Goal: Task Accomplishment & Management: Manage account settings

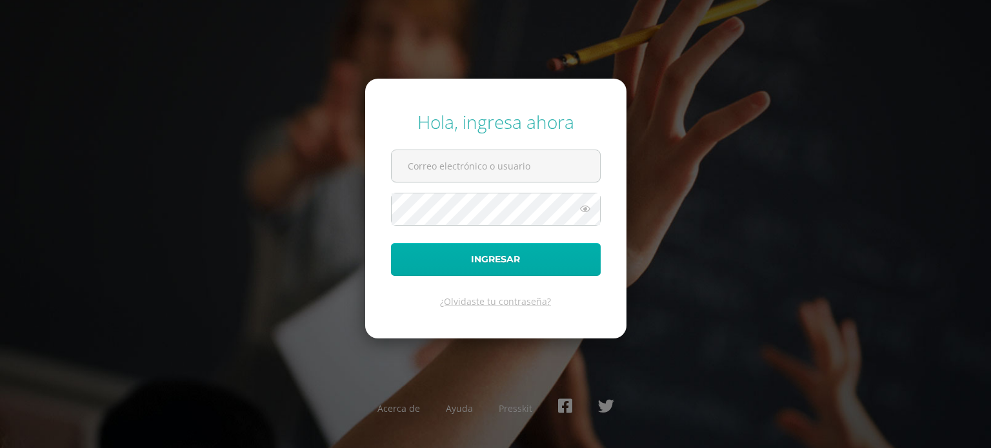
type input "[DOMAIN_NAME][EMAIL_ADDRESS][DOMAIN_NAME]"
click at [461, 265] on button "Ingresar" at bounding box center [496, 259] width 210 height 33
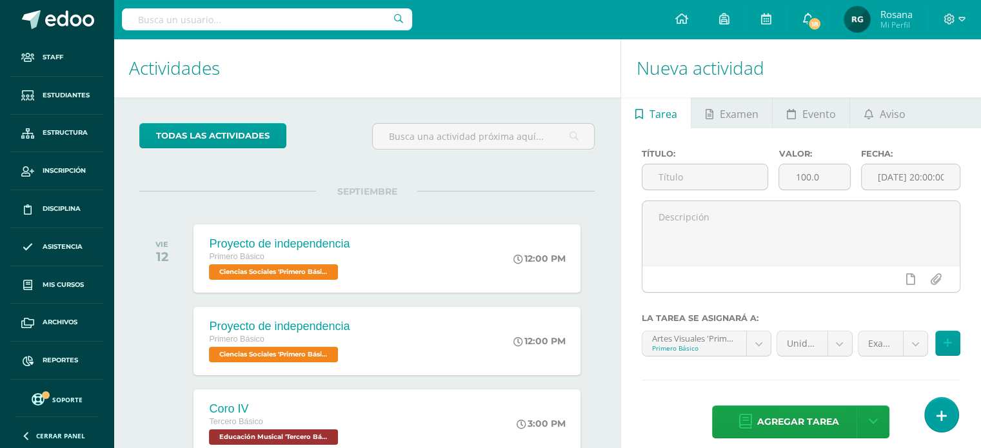
click at [804, 17] on icon at bounding box center [807, 19] width 10 height 12
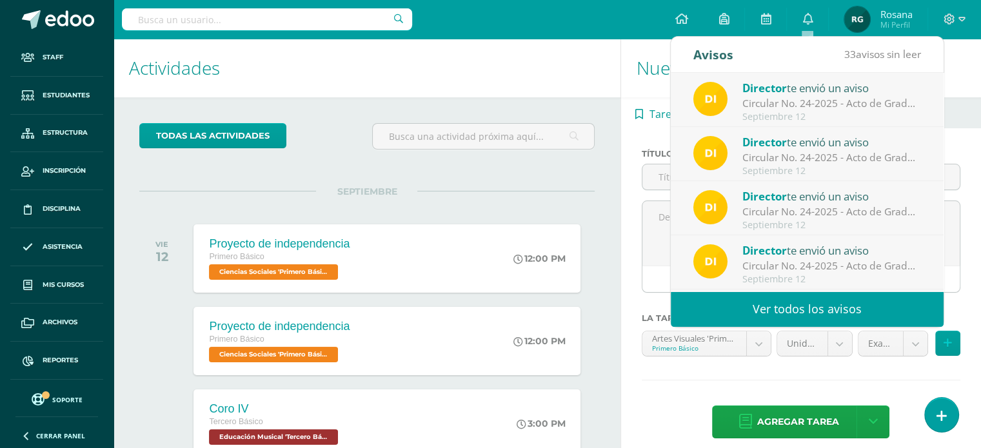
click at [796, 316] on link "Ver todos los avisos" at bounding box center [807, 309] width 273 height 35
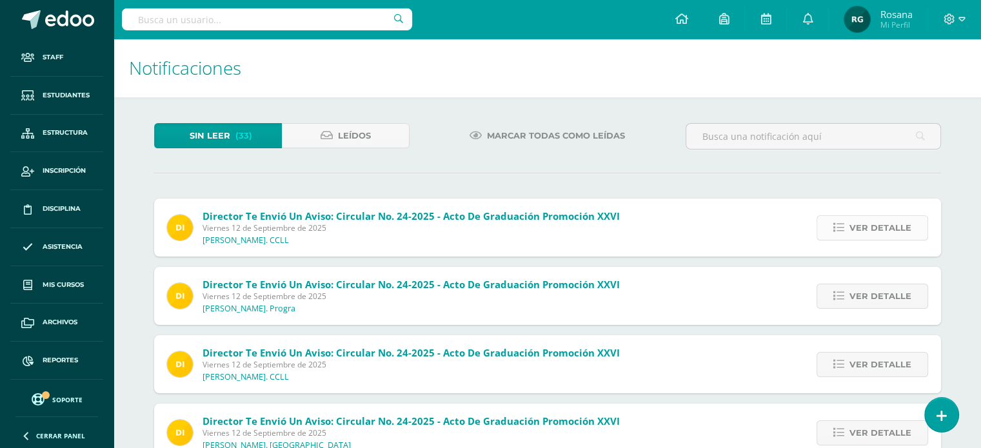
click at [884, 226] on span "Ver detalle" at bounding box center [881, 228] width 62 height 24
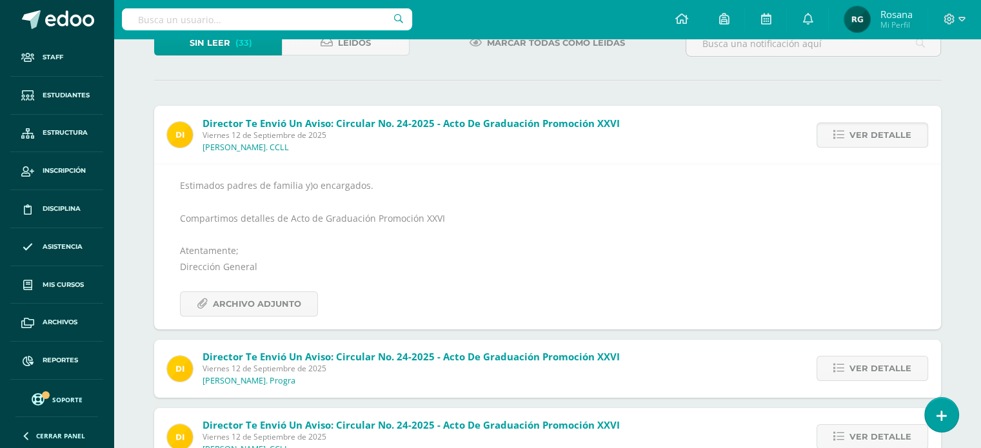
scroll to position [101, 0]
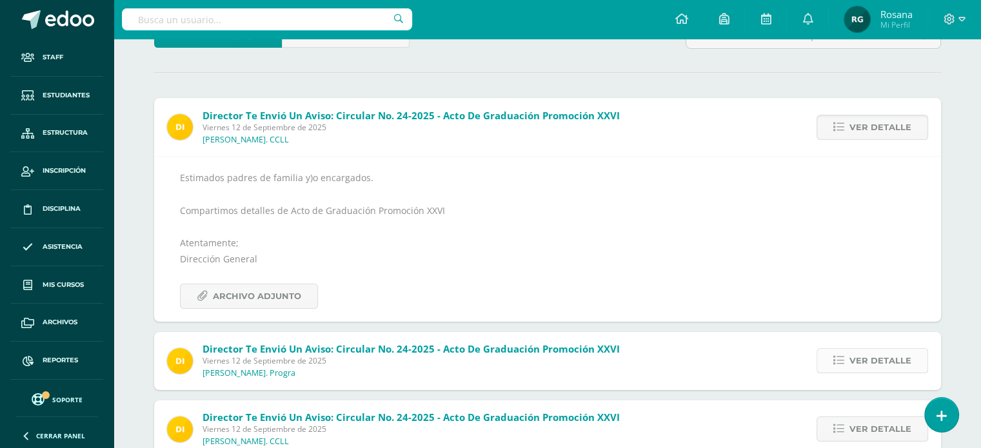
click at [871, 363] on span "Ver detalle" at bounding box center [881, 361] width 62 height 24
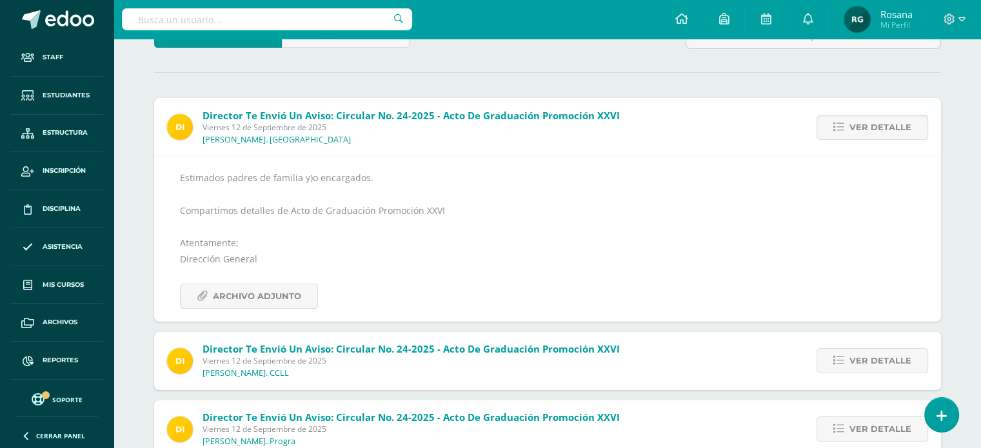
click at [871, 363] on span "Ver detalle" at bounding box center [881, 361] width 62 height 24
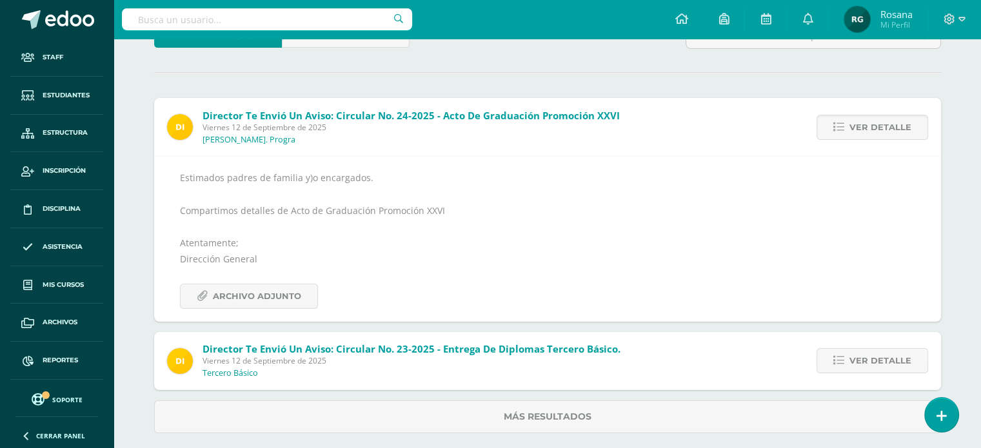
click at [871, 363] on span "Ver detalle" at bounding box center [881, 361] width 62 height 24
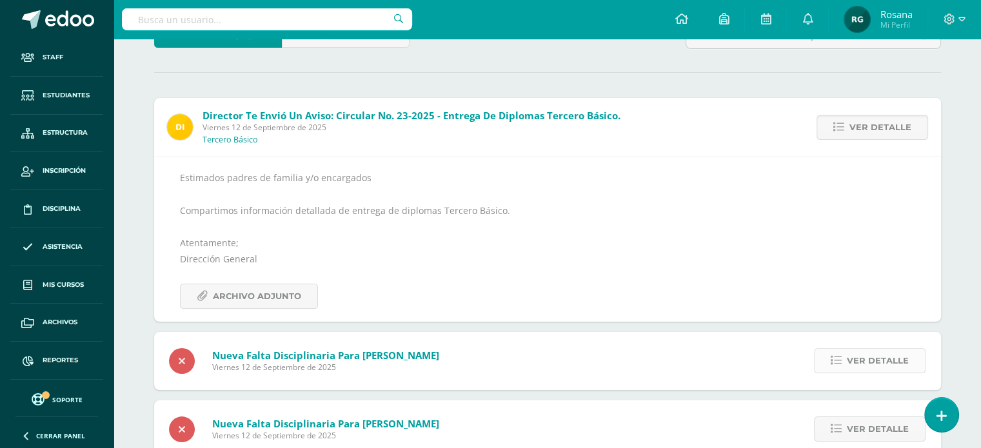
click at [873, 366] on span "Ver detalle" at bounding box center [878, 361] width 62 height 24
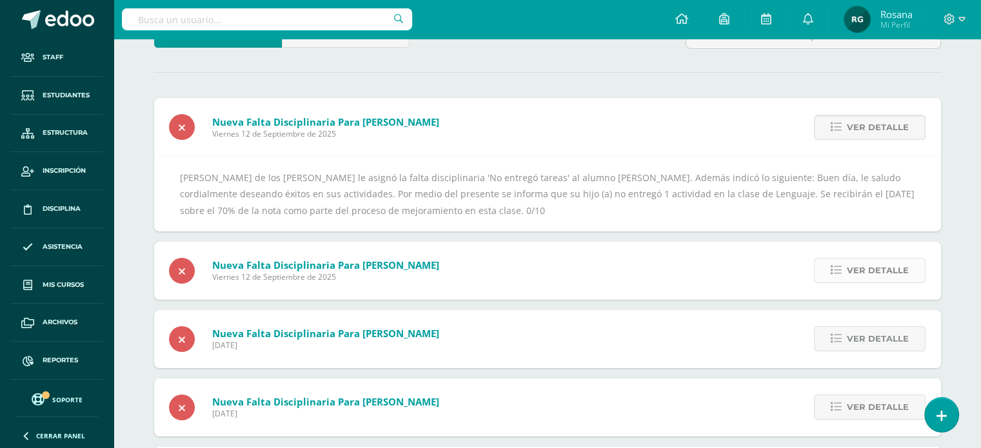
click at [868, 270] on span "Ver detalle" at bounding box center [878, 271] width 62 height 24
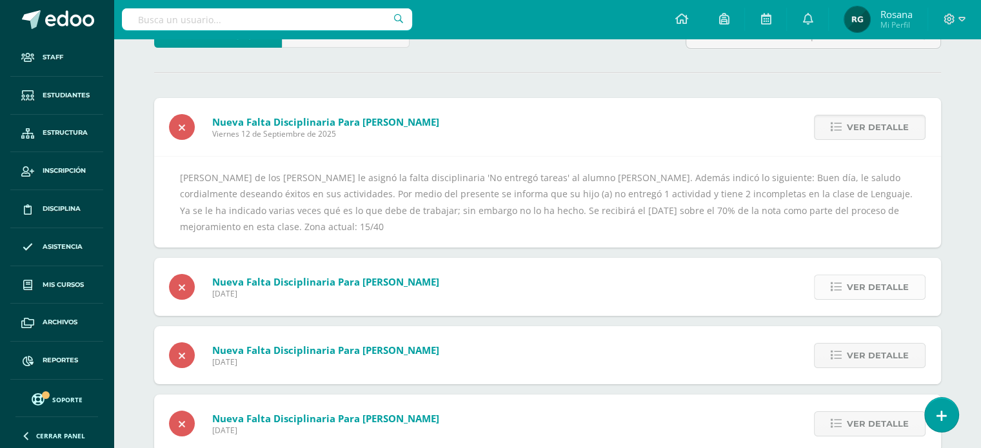
click at [867, 288] on span "Ver detalle" at bounding box center [878, 287] width 62 height 24
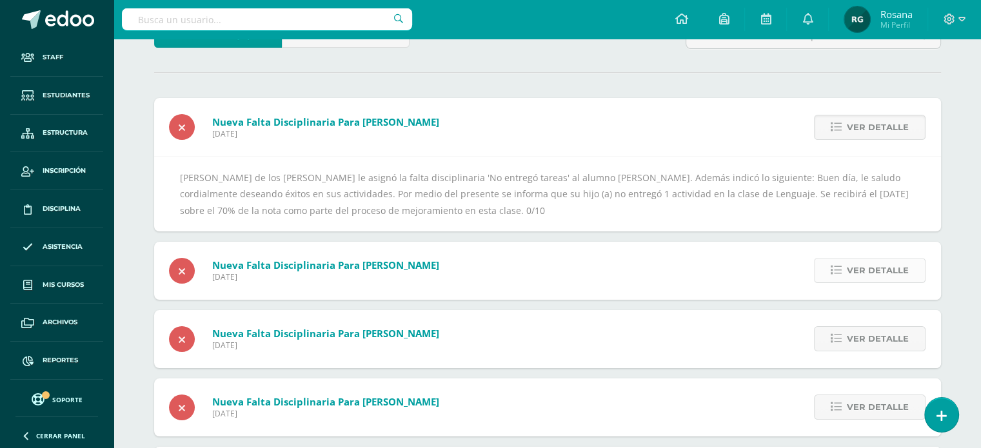
click at [872, 275] on span "Ver detalle" at bounding box center [878, 271] width 62 height 24
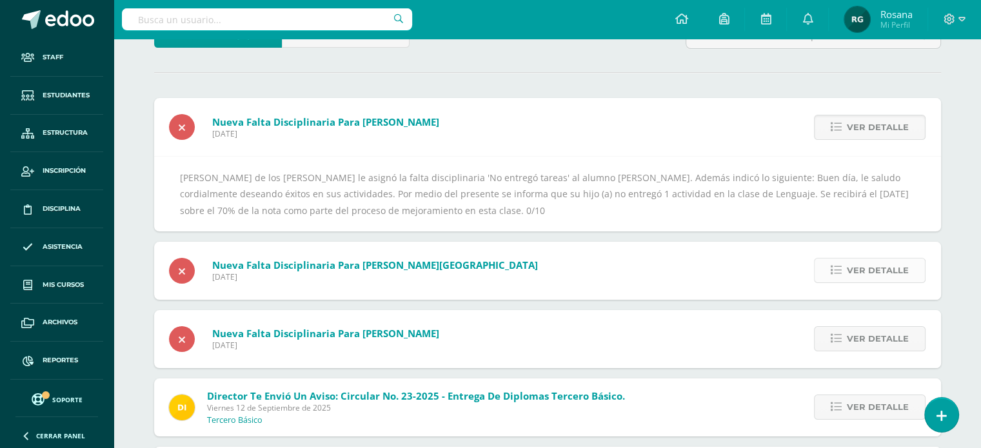
click at [869, 277] on span "Ver detalle" at bounding box center [878, 271] width 62 height 24
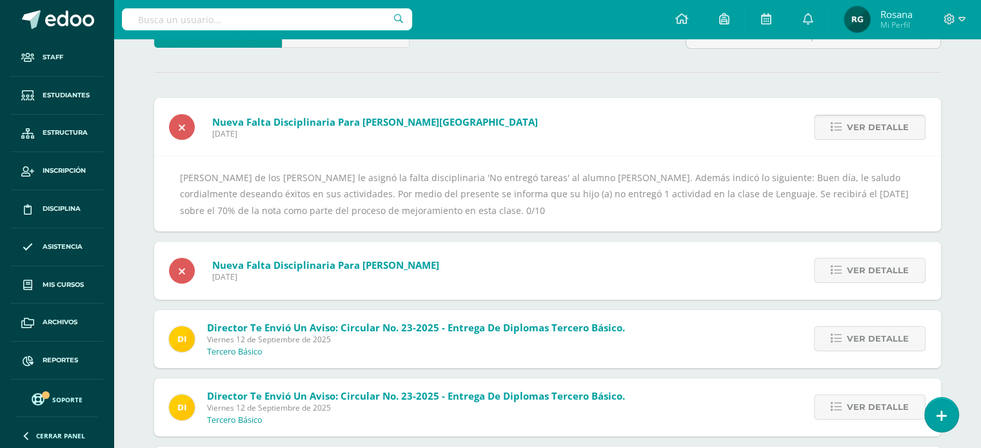
click at [869, 277] on span "Ver detalle" at bounding box center [878, 271] width 62 height 24
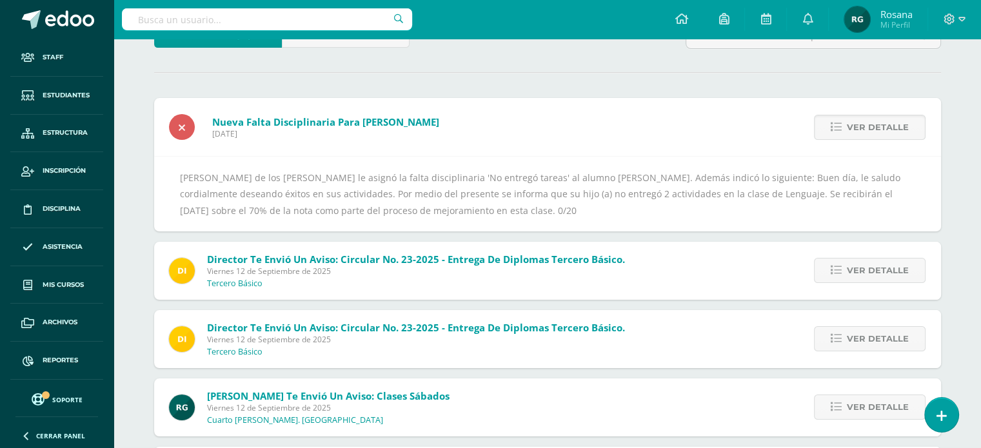
click at [869, 277] on span "Ver detalle" at bounding box center [878, 271] width 62 height 24
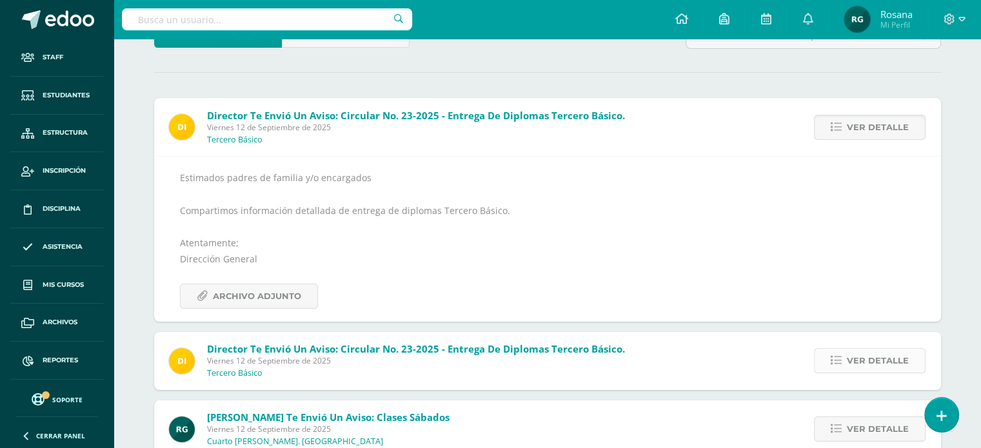
click at [866, 357] on span "Ver detalle" at bounding box center [878, 361] width 62 height 24
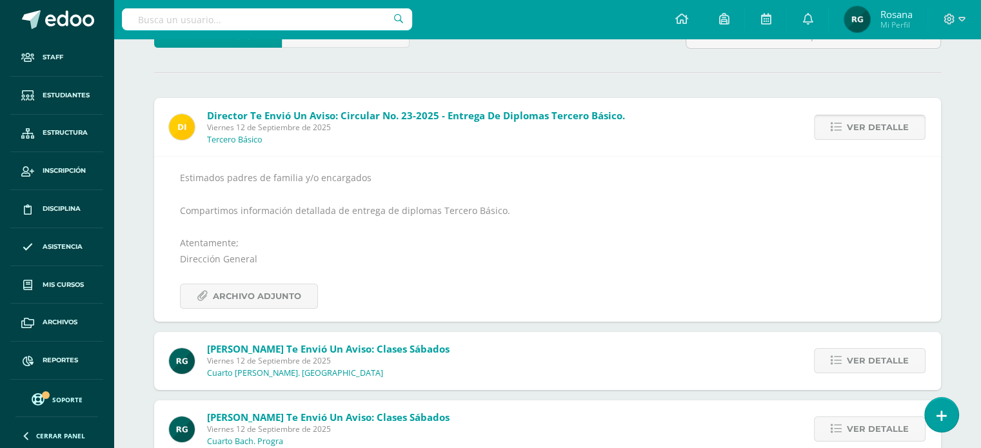
click at [866, 357] on span "Ver detalle" at bounding box center [878, 361] width 62 height 24
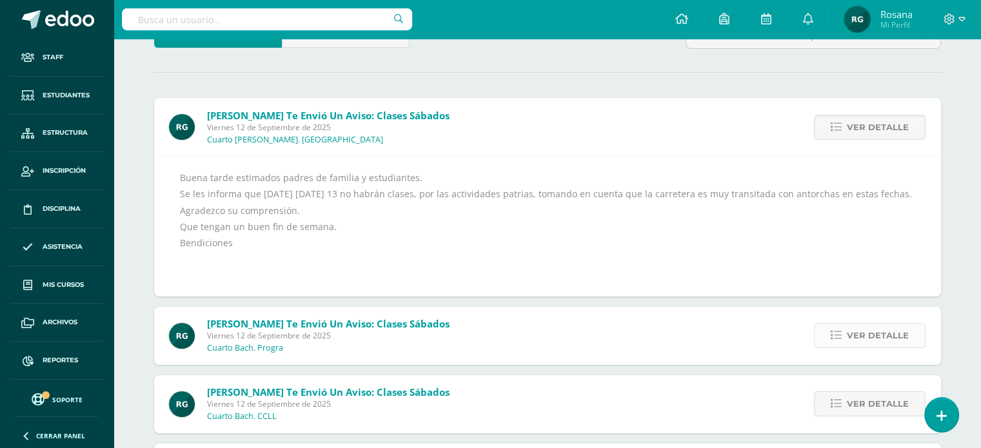
click at [868, 335] on span "Ver detalle" at bounding box center [878, 336] width 62 height 24
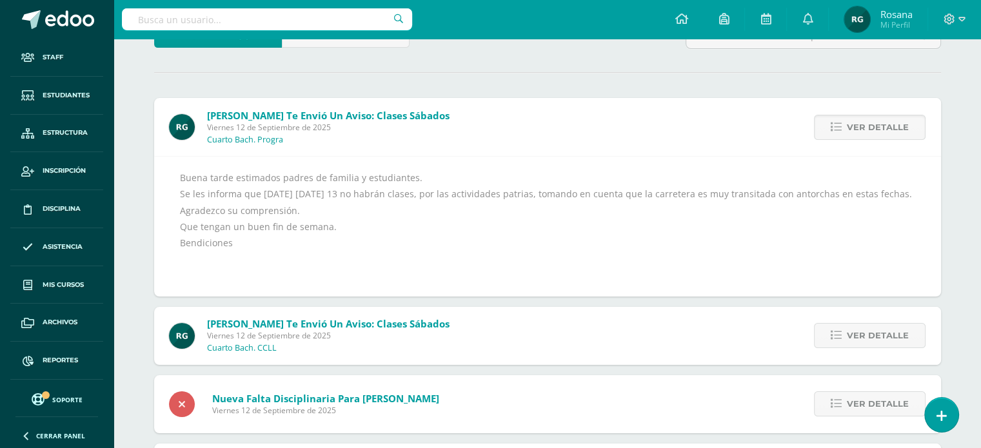
click at [868, 335] on span "Ver detalle" at bounding box center [878, 336] width 62 height 24
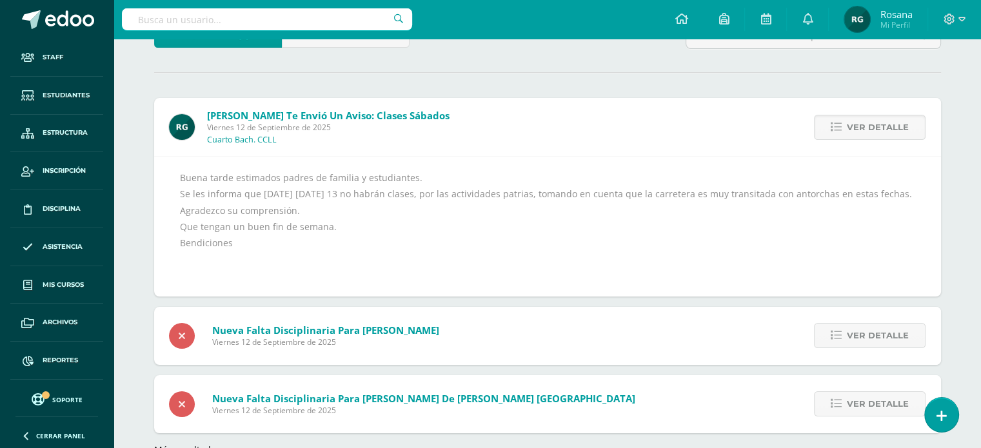
click at [868, 335] on span "Ver detalle" at bounding box center [878, 336] width 62 height 24
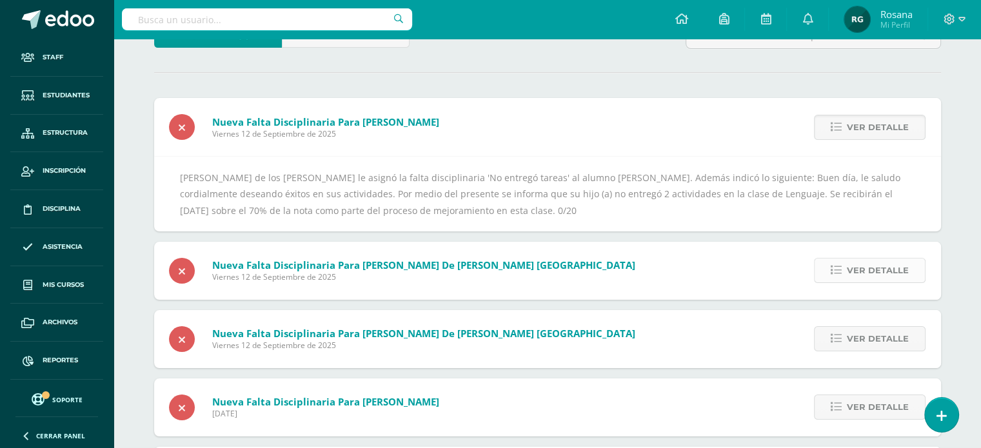
click at [871, 273] on span "Ver detalle" at bounding box center [878, 271] width 62 height 24
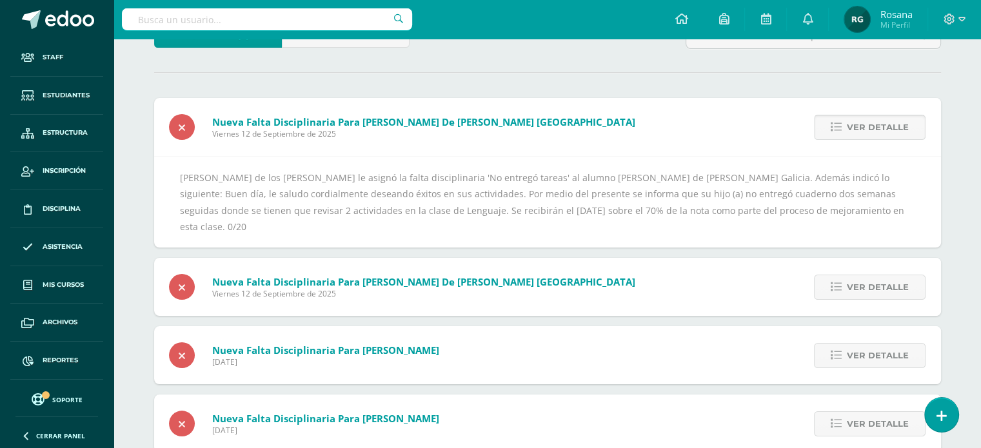
click at [871, 275] on span "Ver detalle" at bounding box center [878, 287] width 62 height 24
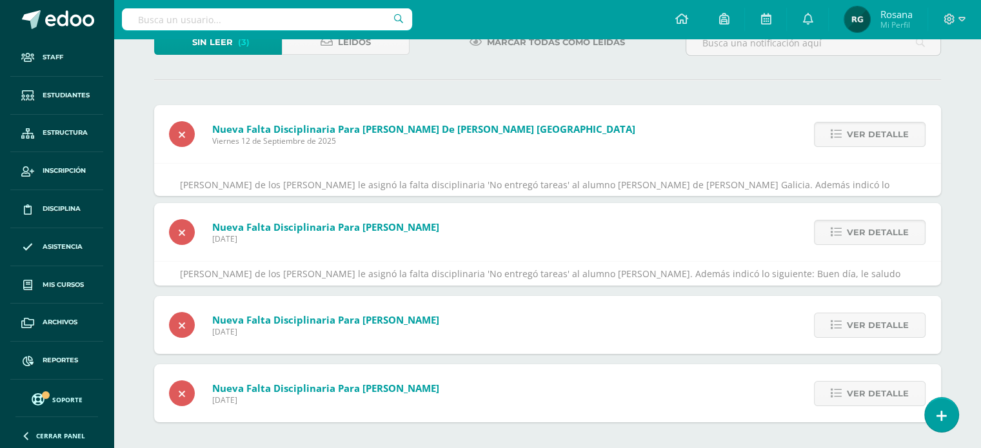
scroll to position [46, 0]
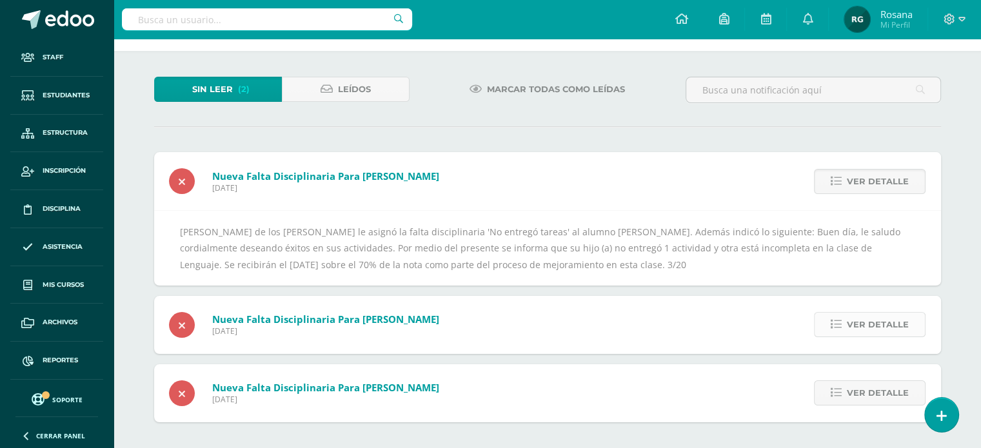
click at [865, 325] on span "Ver detalle" at bounding box center [878, 325] width 62 height 24
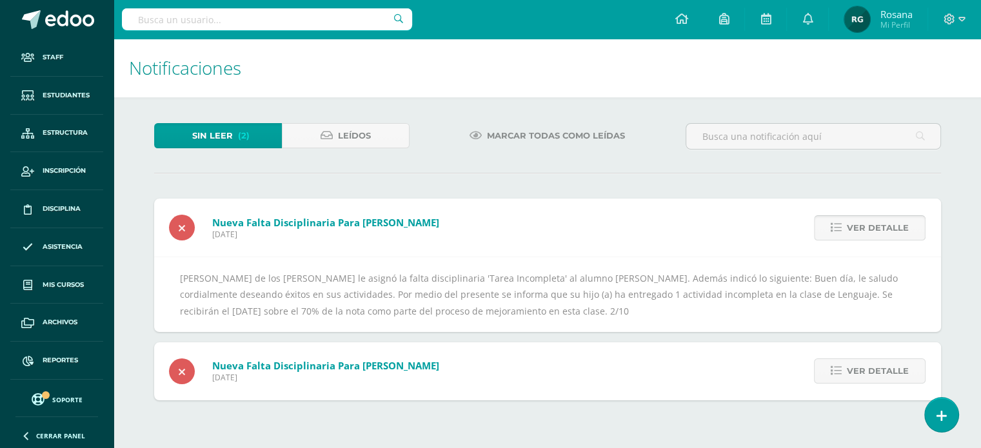
scroll to position [0, 0]
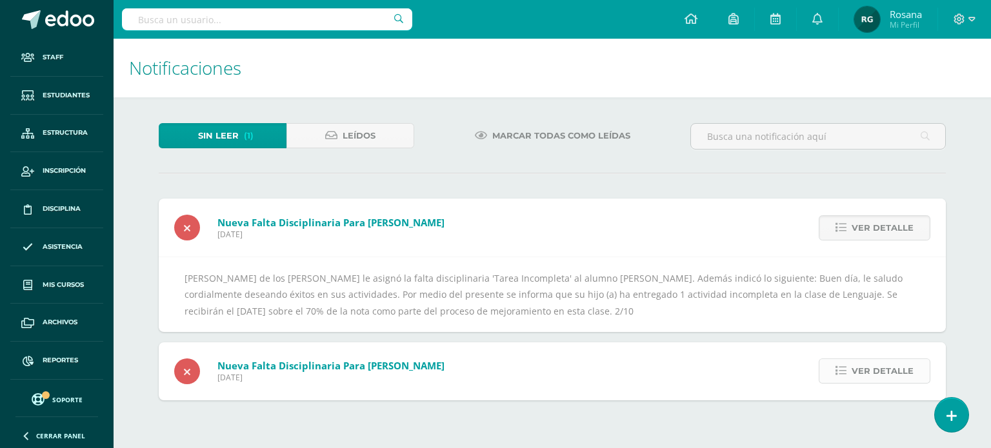
click at [864, 373] on span "Ver detalle" at bounding box center [882, 371] width 62 height 24
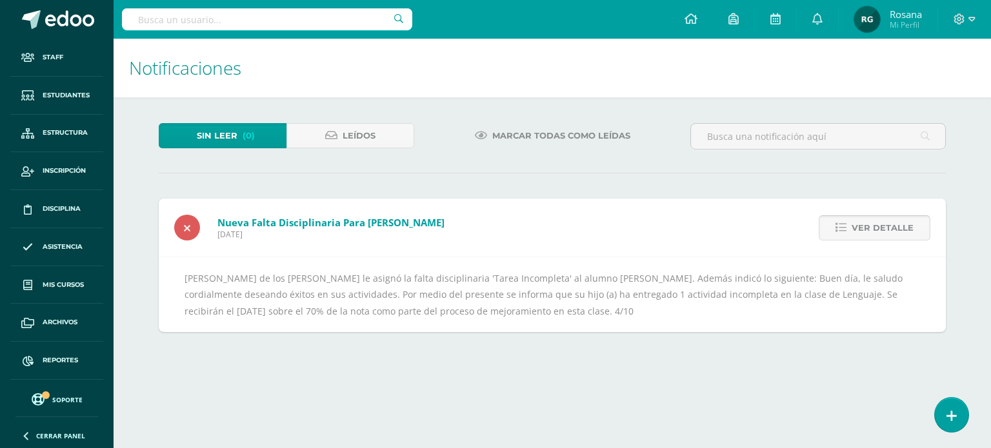
click at [885, 229] on span "Ver detalle" at bounding box center [882, 228] width 62 height 24
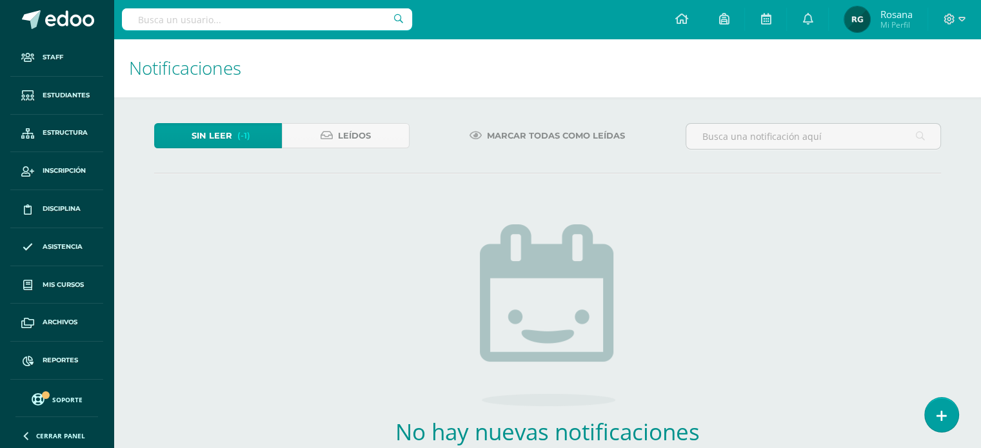
click at [217, 136] on span "Sin leer" at bounding box center [212, 136] width 41 height 24
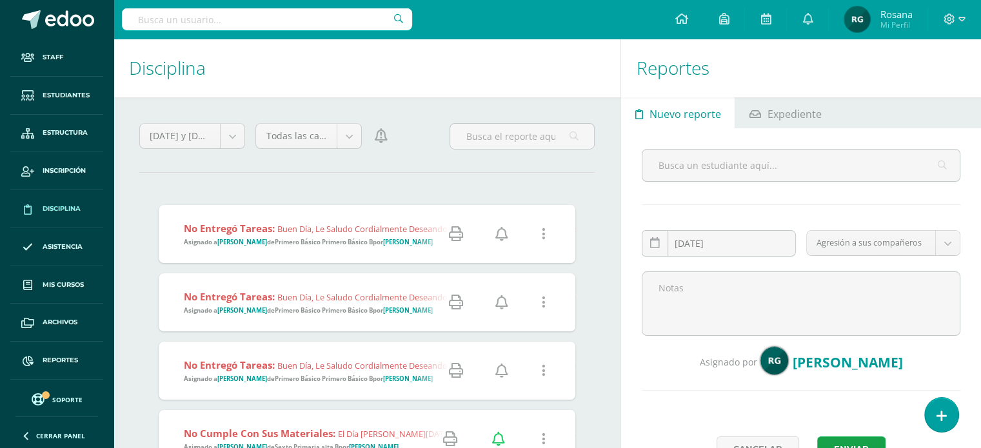
click at [359, 255] on div "No entregó tareas: Buen día, le saludo cordialmente deseando éxitos en sus acti…" at bounding box center [758, 234] width 1198 height 58
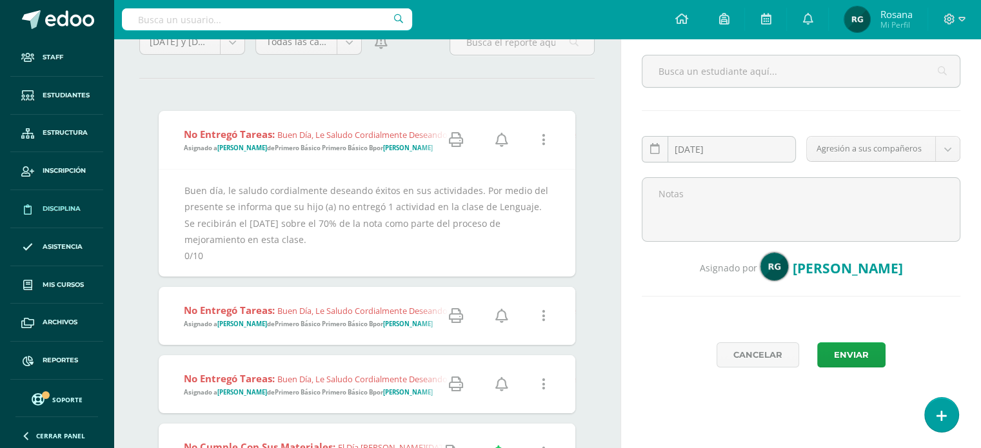
scroll to position [105, 0]
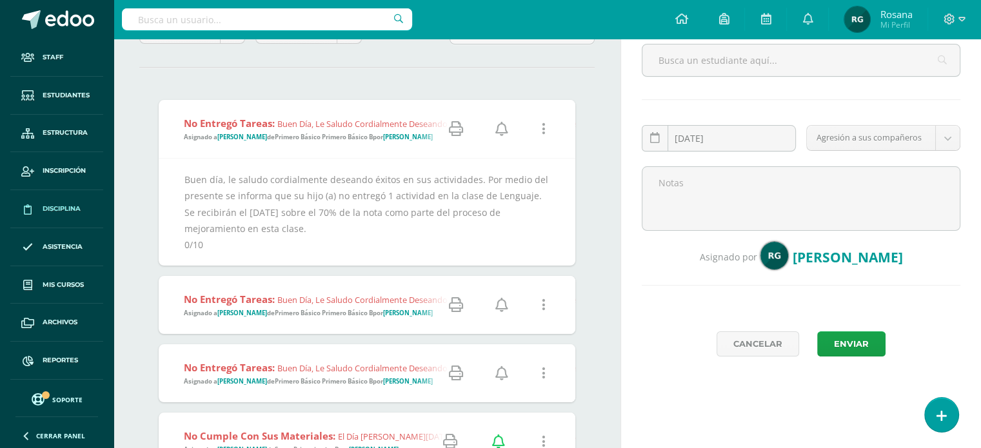
click at [502, 124] on icon at bounding box center [501, 129] width 13 height 14
click at [501, 303] on icon at bounding box center [501, 305] width 13 height 14
click at [501, 370] on icon at bounding box center [501, 373] width 13 height 14
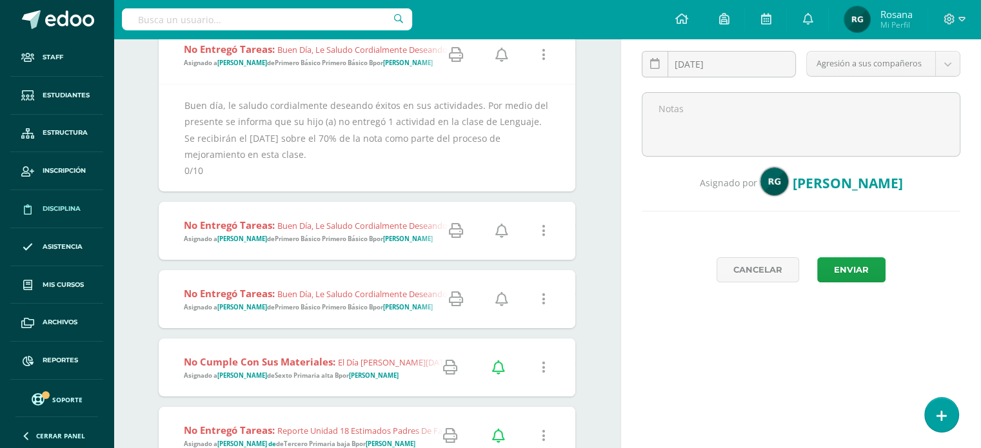
scroll to position [181, 0]
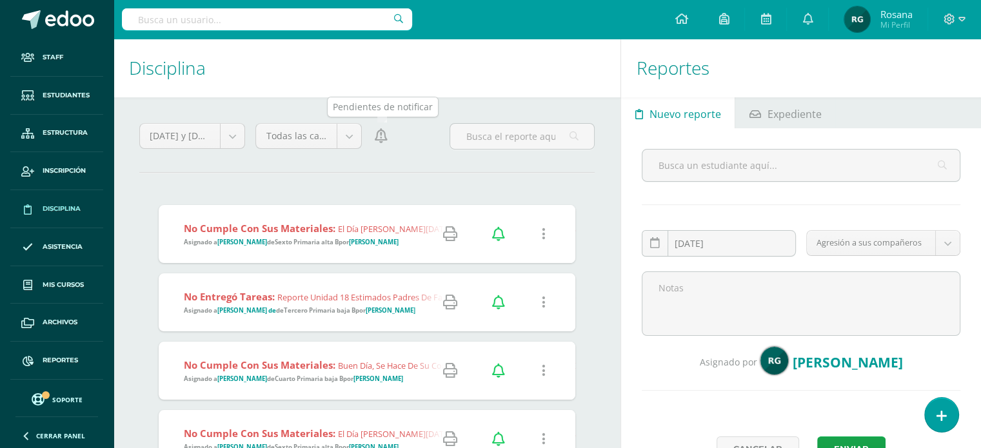
click at [377, 135] on icon at bounding box center [381, 136] width 13 height 14
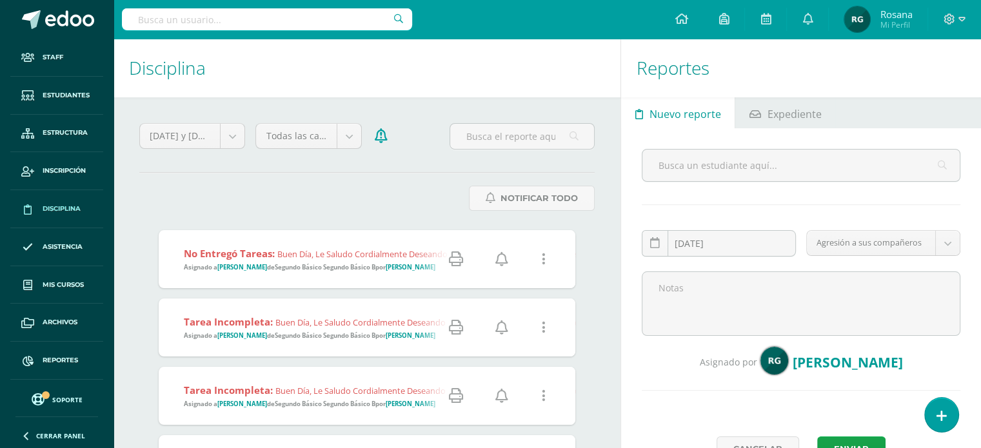
click at [353, 277] on div "No entregó tareas: Buen día, le saludo cordialmente deseando éxitos en sus acti…" at bounding box center [755, 259] width 1193 height 58
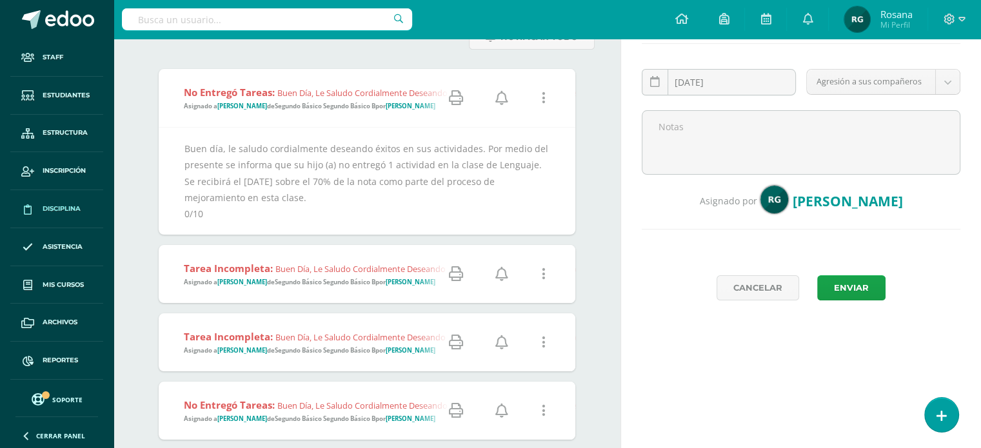
scroll to position [164, 0]
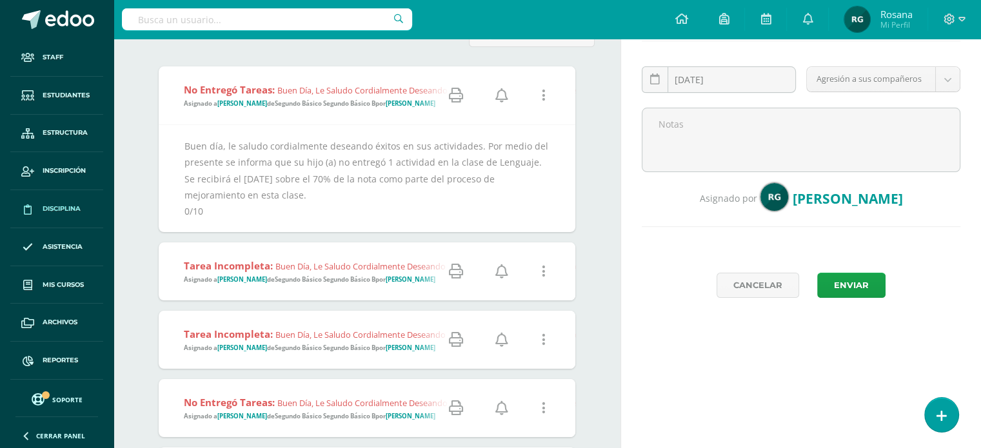
click at [501, 94] on icon at bounding box center [501, 95] width 13 height 14
click at [503, 270] on icon at bounding box center [501, 271] width 13 height 14
click at [501, 339] on icon at bounding box center [501, 340] width 13 height 14
click at [501, 406] on icon at bounding box center [501, 408] width 13 height 14
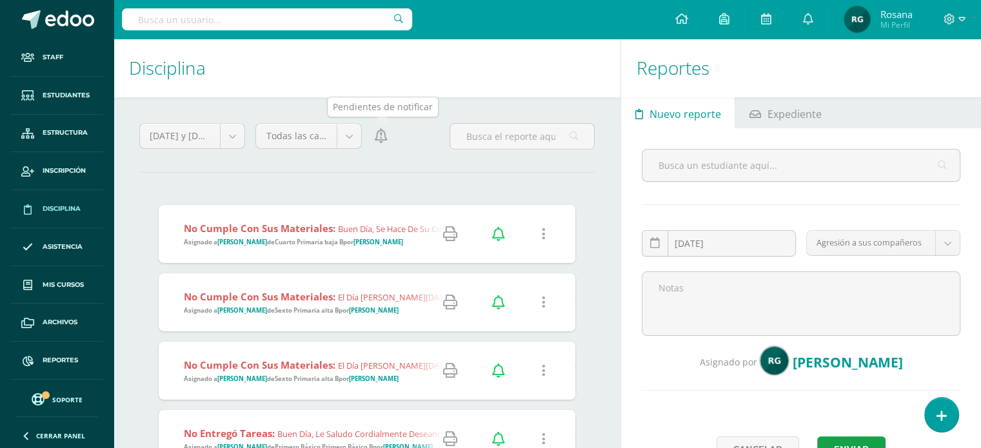
click at [383, 135] on icon at bounding box center [381, 136] width 13 height 14
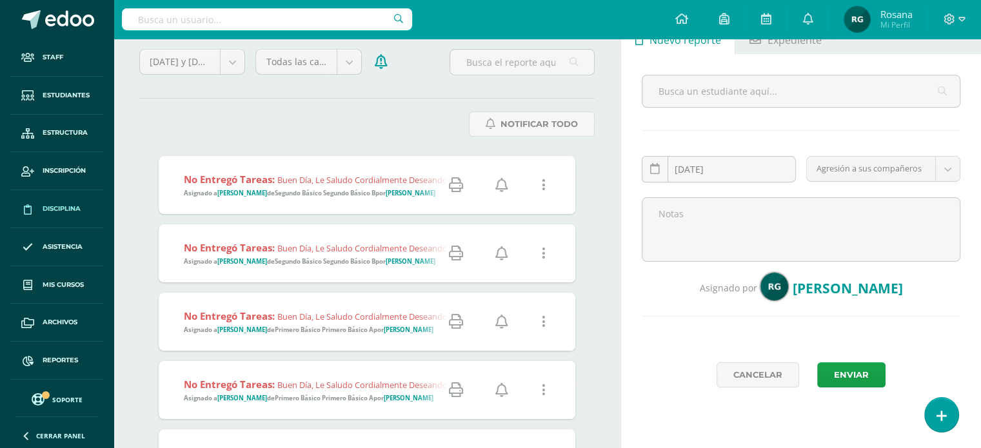
scroll to position [75, 0]
click at [501, 183] on icon at bounding box center [501, 184] width 13 height 14
click at [502, 253] on icon at bounding box center [501, 253] width 13 height 14
click at [502, 321] on icon at bounding box center [501, 321] width 13 height 14
click at [501, 388] on icon at bounding box center [501, 390] width 13 height 14
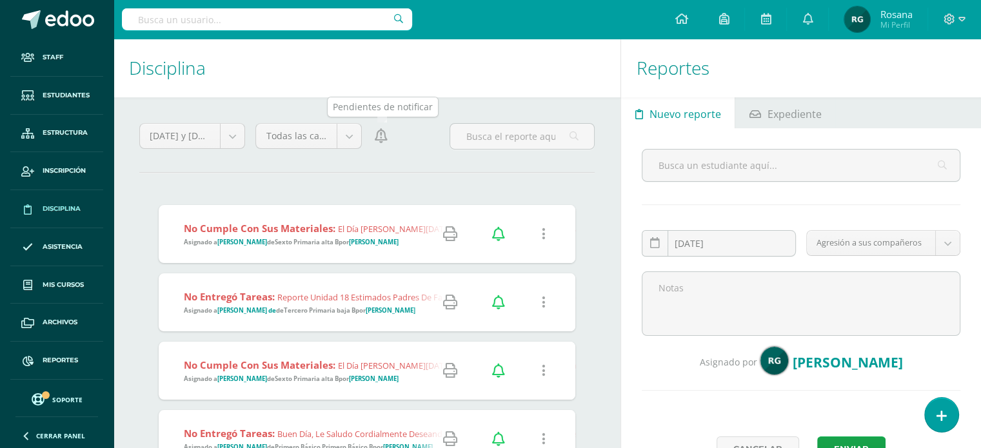
click at [382, 135] on icon at bounding box center [381, 136] width 13 height 14
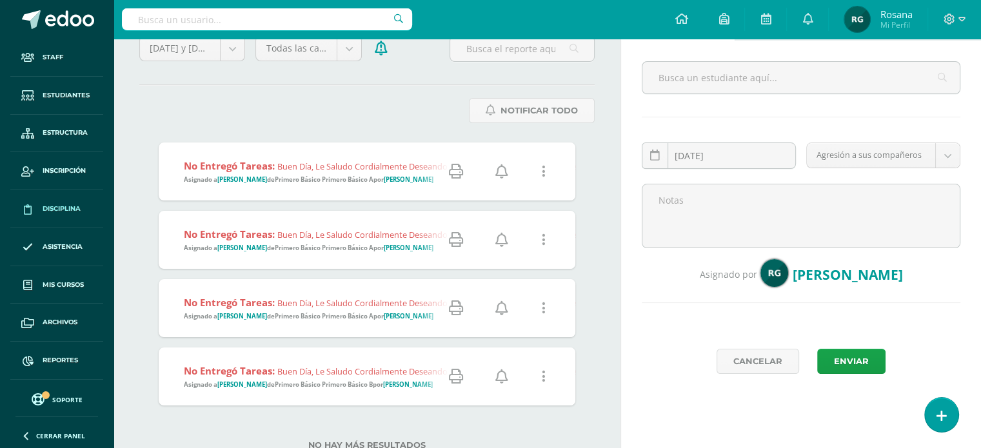
scroll to position [123, 0]
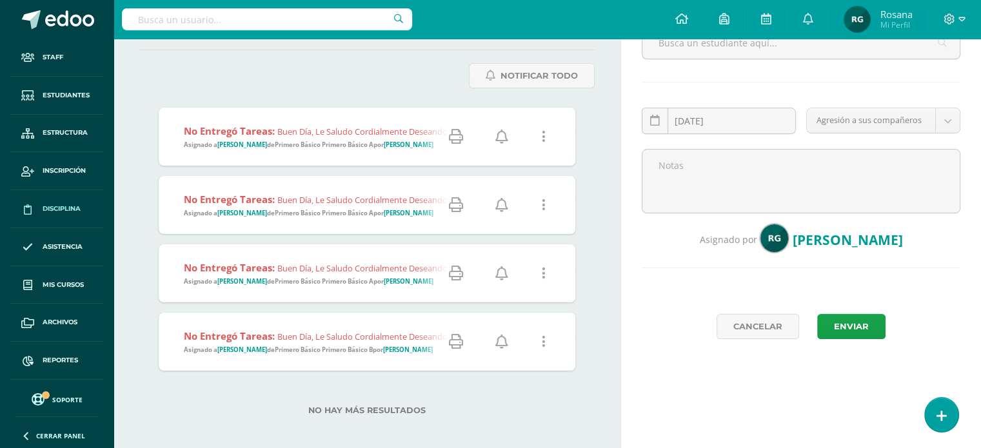
click at [500, 134] on icon at bounding box center [501, 137] width 13 height 14
click at [499, 203] on icon at bounding box center [501, 205] width 13 height 14
click at [501, 272] on icon at bounding box center [501, 273] width 13 height 14
click at [502, 343] on icon at bounding box center [501, 342] width 13 height 14
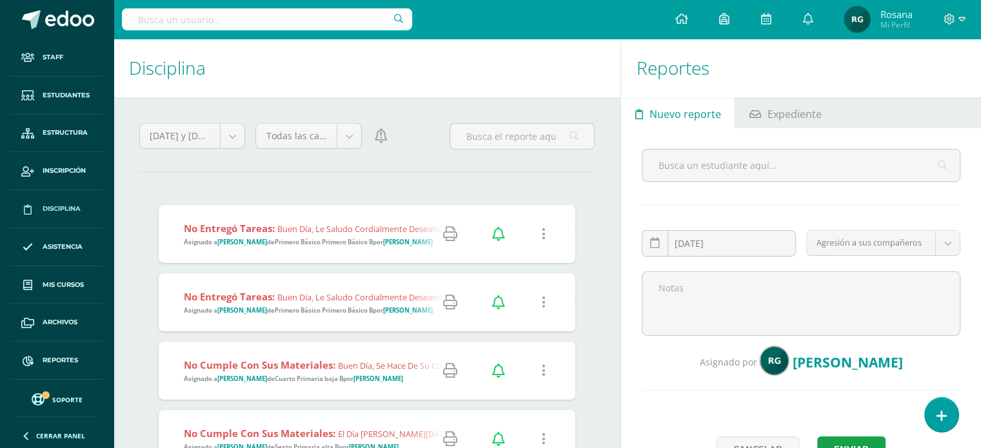
click at [383, 132] on icon at bounding box center [381, 136] width 13 height 14
